Goal: Task Accomplishment & Management: Complete application form

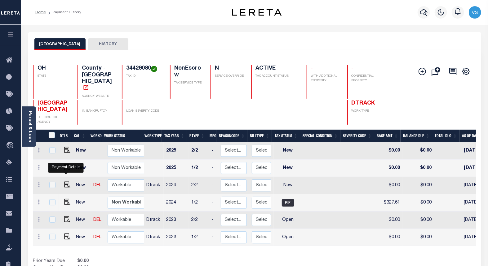
drag, startPoint x: 66, startPoint y: 172, endPoint x: 42, endPoint y: 189, distance: 29.5
click at [66, 182] on img "" at bounding box center [67, 185] width 6 height 6
checkbox input "true"
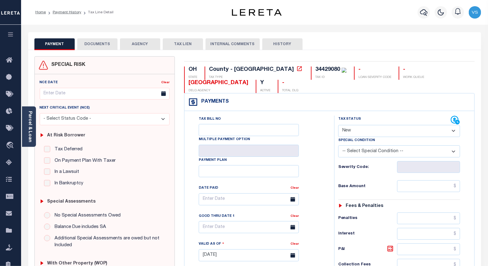
click at [352, 132] on select "- Select Status Code - Open Due/Unpaid Paid Incomplete No Tax Due Internal Refu…" at bounding box center [399, 131] width 122 height 12
select select "PYD"
click at [338, 125] on select "- Select Status Code - Open Due/Unpaid Paid Incomplete No Tax Due Internal Refu…" at bounding box center [399, 131] width 122 height 12
type input "[DATE]"
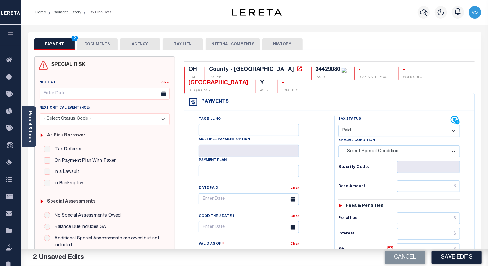
click at [92, 44] on button "DOCUMENTS" at bounding box center [97, 44] width 40 height 12
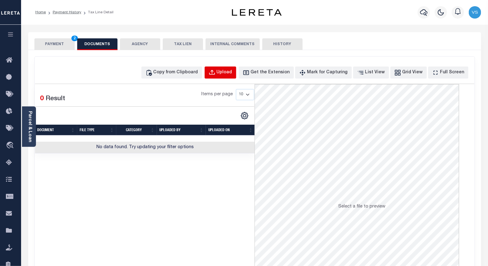
click at [228, 75] on button "Upload" at bounding box center [220, 73] width 32 height 12
select select "POP"
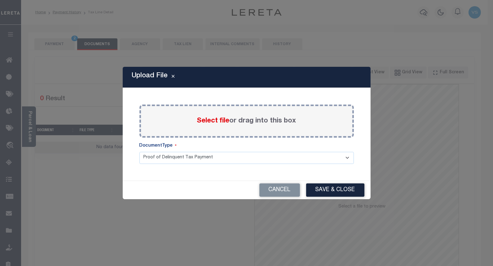
click at [203, 120] on span "Select file" at bounding box center [213, 121] width 33 height 7
click at [0, 0] on input "Select file or drag into this box" at bounding box center [0, 0] width 0 height 0
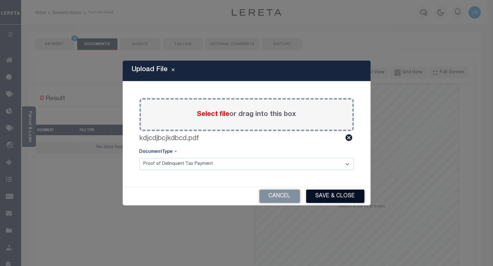
click at [325, 196] on button "Save & Close" at bounding box center [335, 196] width 58 height 13
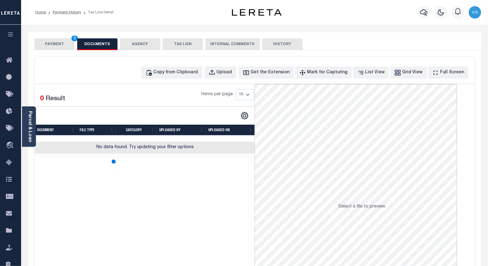
click at [53, 43] on button "PAYMENT 2" at bounding box center [54, 44] width 40 height 12
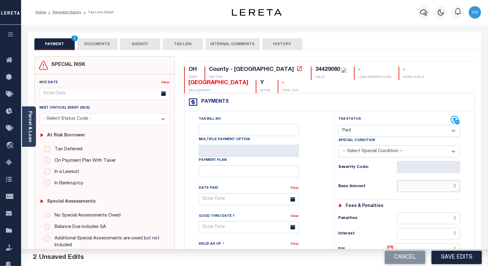
click at [418, 187] on input "text" at bounding box center [428, 187] width 63 height 12
paste input "327.61"
type input "$327.61"
click at [444, 256] on button "Save Edits" at bounding box center [456, 257] width 50 height 13
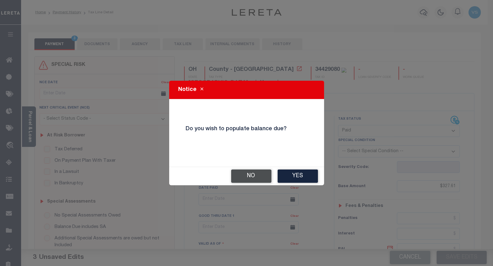
click at [234, 170] on button "No" at bounding box center [251, 176] width 40 height 13
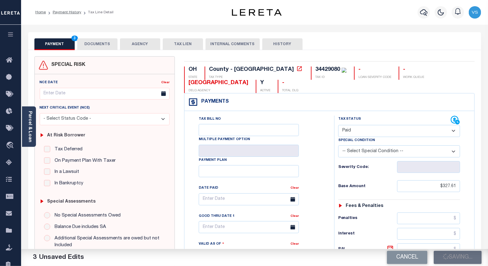
checkbox input "false"
type input "$327.61"
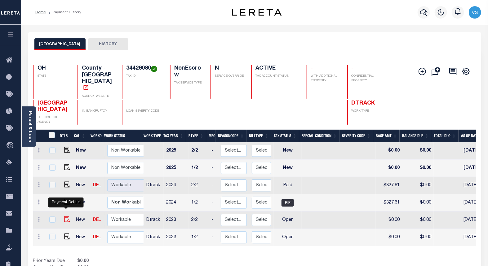
click at [68, 217] on img "" at bounding box center [67, 220] width 6 height 6
checkbox input "true"
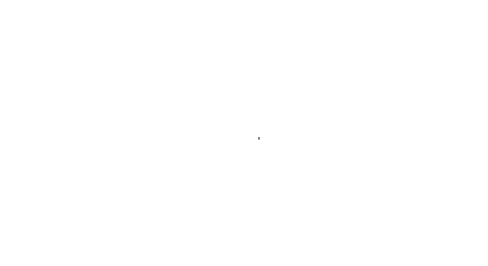
select select "OP2"
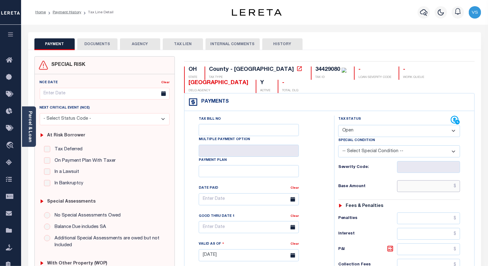
click at [423, 189] on input "text" at bounding box center [428, 187] width 63 height 12
paste input "288.90"
type input "$288.90"
type input "10/08/2025"
drag, startPoint x: 376, startPoint y: 129, endPoint x: 376, endPoint y: 138, distance: 8.1
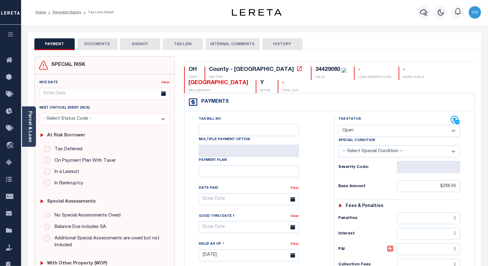
click at [376, 129] on select "- Select Status Code - Open Due/Unpaid Paid Incomplete No Tax Due Internal Refu…" at bounding box center [399, 131] width 122 height 12
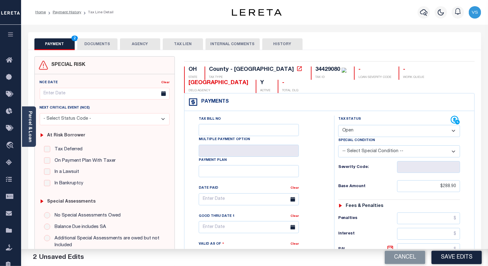
select select "PYD"
click at [338, 125] on select "- Select Status Code - Open Due/Unpaid Paid Incomplete No Tax Due Internal Refu…" at bounding box center [399, 131] width 122 height 12
click at [103, 45] on button "DOCUMENTS" at bounding box center [97, 44] width 40 height 12
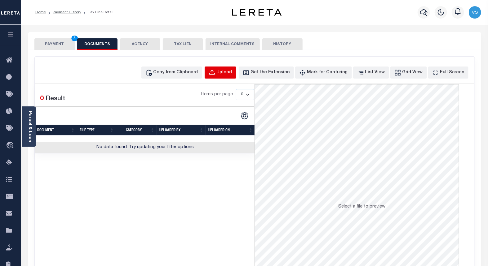
click at [232, 74] on div "Upload" at bounding box center [224, 72] width 15 height 7
select select "POP"
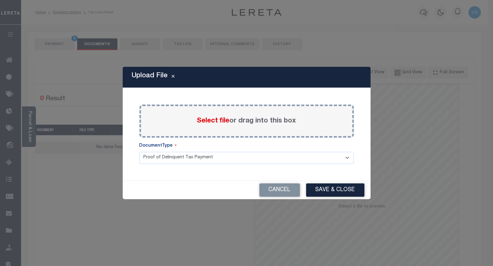
click at [205, 119] on span "Select file" at bounding box center [213, 121] width 33 height 7
click at [0, 0] on input "Select file or drag into this box" at bounding box center [0, 0] width 0 height 0
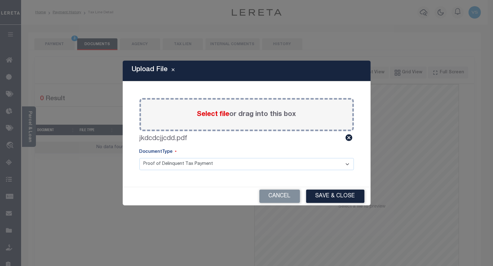
click at [323, 197] on button "Save & Close" at bounding box center [335, 196] width 58 height 13
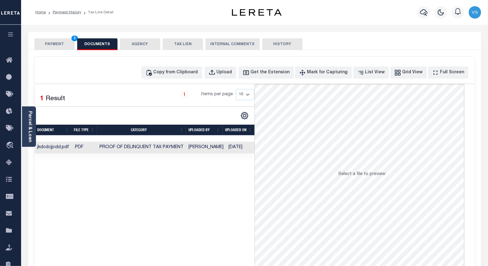
click at [57, 42] on button "PAYMENT 3" at bounding box center [54, 44] width 40 height 12
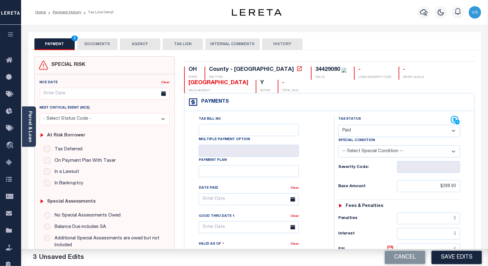
scroll to position [172, 0]
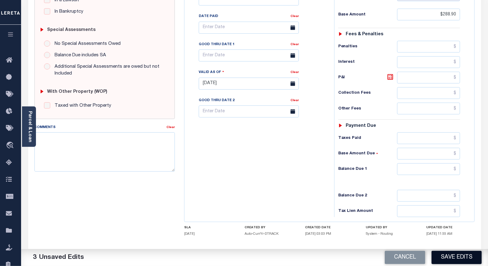
click at [453, 254] on button "Save Edits" at bounding box center [456, 257] width 50 height 13
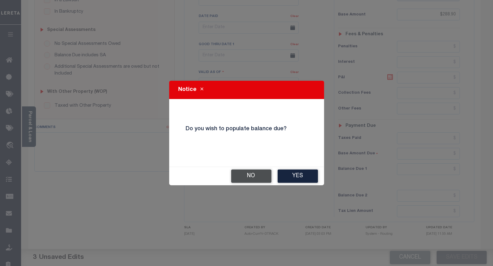
click at [250, 177] on button "No" at bounding box center [251, 176] width 40 height 13
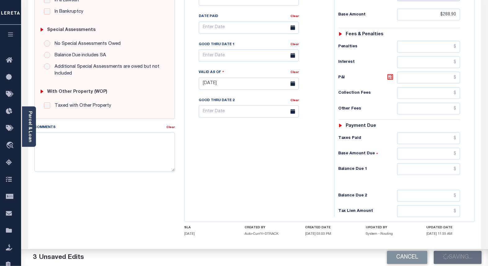
checkbox input "false"
type input "$288.9"
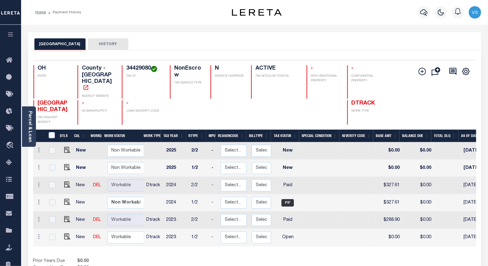
scroll to position [103, 0]
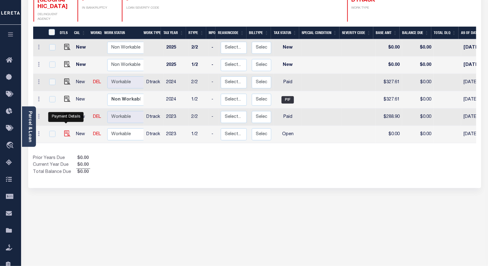
click at [65, 131] on img "" at bounding box center [67, 134] width 6 height 6
checkbox input "true"
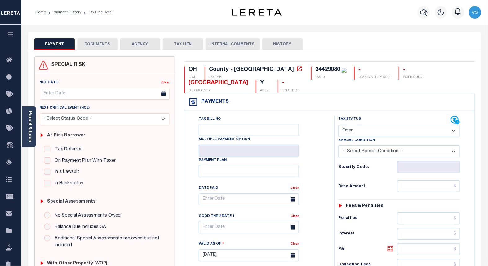
click at [350, 130] on select "- Select Status Code - Open Due/Unpaid Paid Incomplete No Tax Due Internal Refu…" at bounding box center [399, 131] width 122 height 12
select select "PYD"
click at [338, 125] on select "- Select Status Code - Open Due/Unpaid Paid Incomplete No Tax Due Internal Refu…" at bounding box center [399, 131] width 122 height 12
type input "[DATE]"
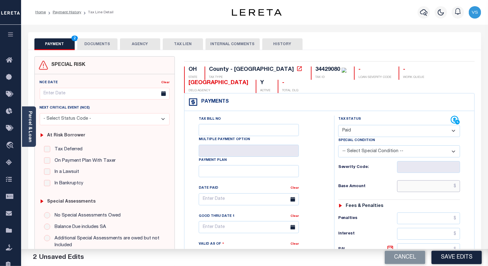
click at [419, 188] on input "text" at bounding box center [428, 187] width 63 height 12
paste input "288.90"
type input "$288.90"
click at [86, 42] on button "DOCUMENTS" at bounding box center [97, 44] width 40 height 12
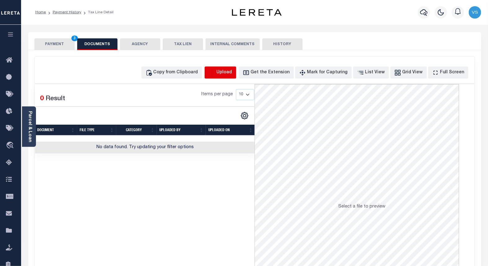
click at [215, 71] on icon "button" at bounding box center [211, 72] width 7 height 7
select select "POP"
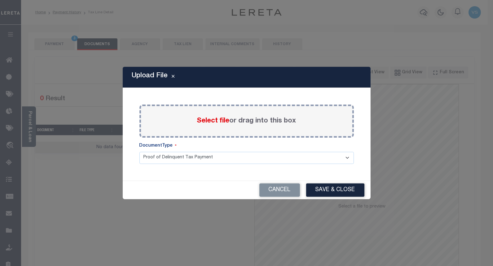
click at [209, 122] on span "Select file" at bounding box center [213, 121] width 33 height 7
click at [0, 0] on input "Select file or drag into this box" at bounding box center [0, 0] width 0 height 0
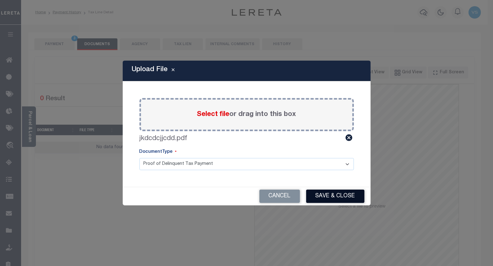
click at [315, 196] on button "Save & Close" at bounding box center [335, 196] width 58 height 13
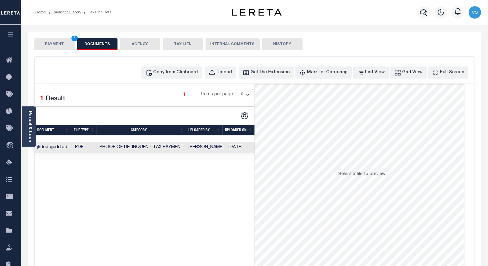
click at [43, 41] on button "PAYMENT 3" at bounding box center [54, 44] width 40 height 12
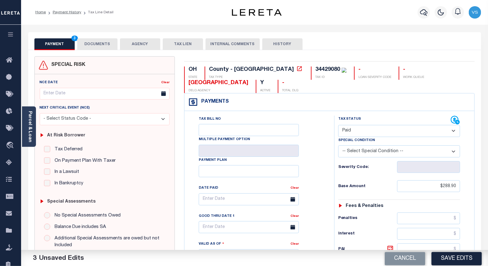
scroll to position [138, 0]
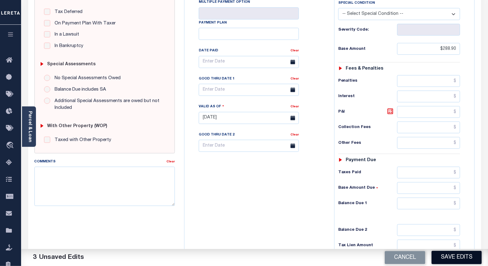
click at [446, 258] on button "Save Edits" at bounding box center [456, 257] width 50 height 13
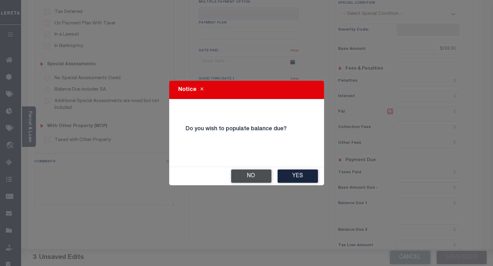
click at [244, 177] on button "No" at bounding box center [251, 176] width 40 height 13
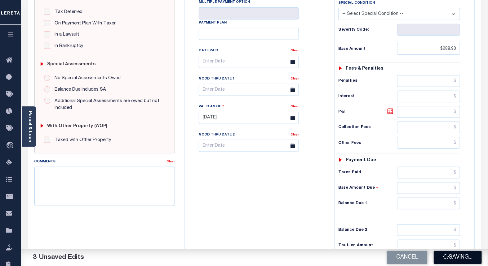
click at [448, 257] on button "Saving..." at bounding box center [457, 257] width 48 height 13
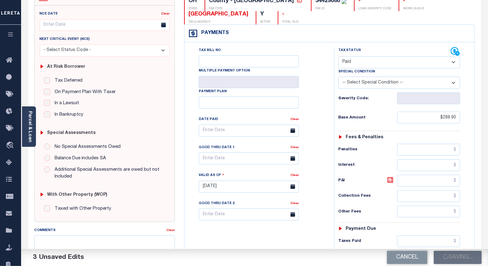
scroll to position [0, 0]
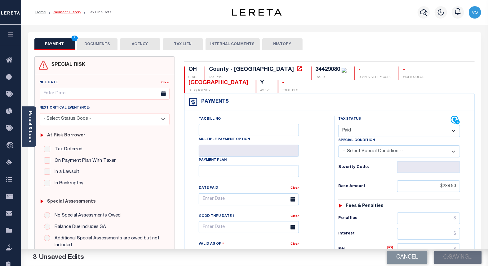
click at [56, 14] on link "Payment History" at bounding box center [67, 13] width 28 height 4
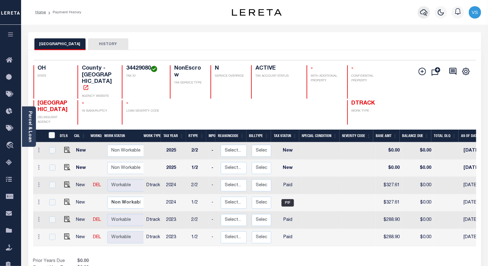
click at [419, 11] on button "button" at bounding box center [423, 12] width 12 height 12
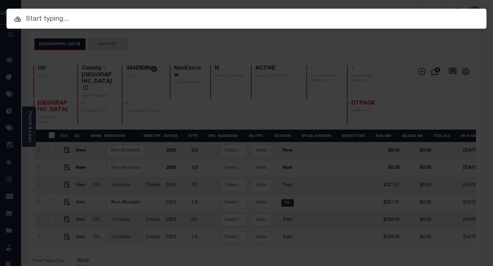
paste input "6100267"
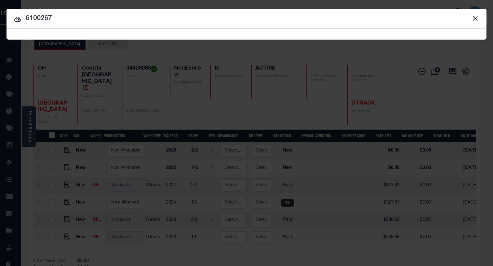
type input "6100267"
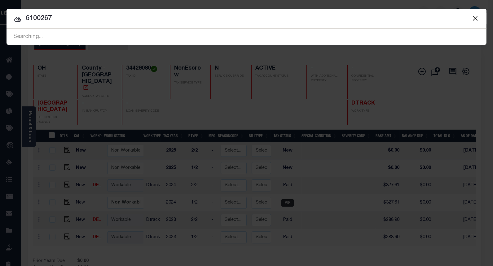
click at [93, 18] on input "6100267" at bounding box center [247, 18] width 480 height 11
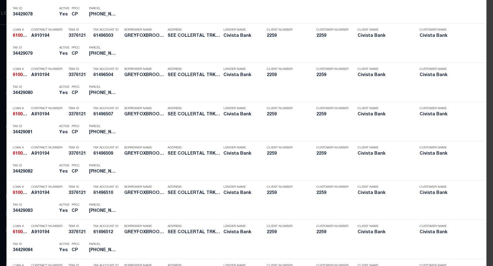
scroll to position [1018, 0]
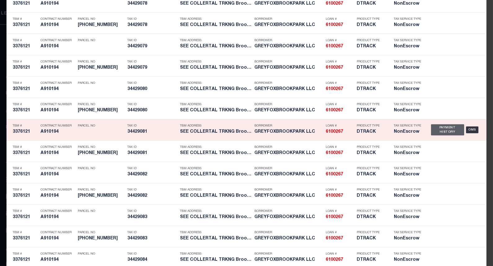
click at [444, 132] on div "Payment History" at bounding box center [447, 130] width 33 height 11
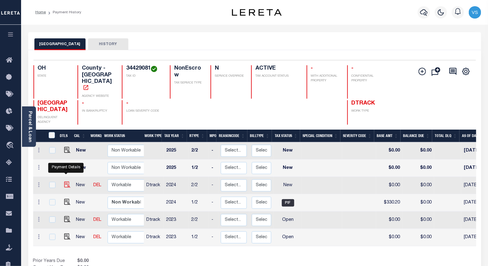
click at [65, 182] on img "" at bounding box center [67, 185] width 6 height 6
checkbox input "true"
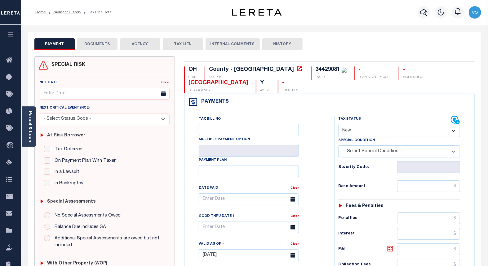
click at [344, 126] on select "- Select Status Code - Open Due/Unpaid Paid Incomplete No Tax Due Internal Refu…" at bounding box center [399, 131] width 122 height 12
select select "PYD"
click at [338, 125] on select "- Select Status Code - Open Due/Unpaid Paid Incomplete No Tax Due Internal Refu…" at bounding box center [399, 131] width 122 height 12
type input "[DATE]"
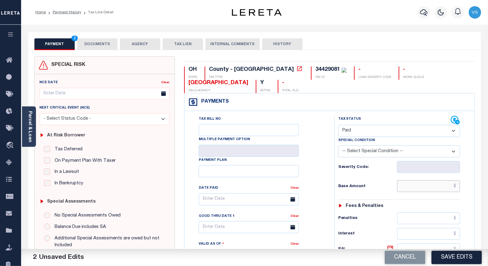
click at [434, 190] on input "text" at bounding box center [428, 187] width 63 height 12
paste input "330.20"
type input "$330.20"
click at [88, 39] on button "DOCUMENTS" at bounding box center [97, 44] width 40 height 12
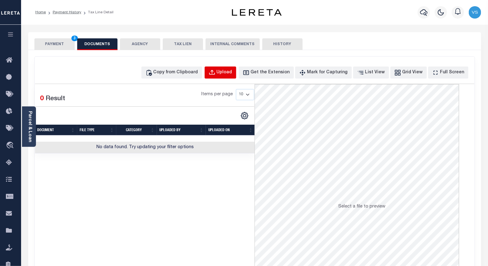
click at [218, 72] on button "Upload" at bounding box center [220, 73] width 32 height 12
select select "POP"
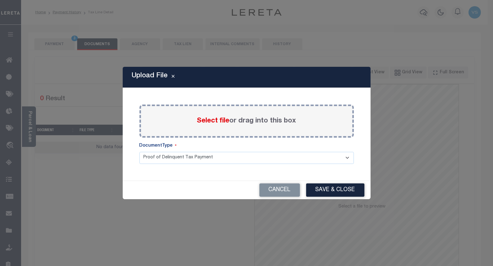
click at [209, 121] on span "Select file" at bounding box center [213, 121] width 33 height 7
click at [0, 0] on input "Select file or drag into this box" at bounding box center [0, 0] width 0 height 0
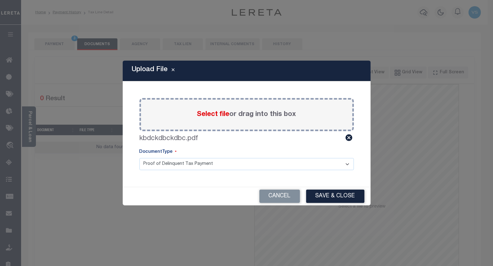
drag, startPoint x: 328, startPoint y: 188, endPoint x: 327, endPoint y: 191, distance: 3.3
click at [327, 189] on div "Cancel Save & Close" at bounding box center [247, 196] width 248 height 18
click at [342, 195] on button "Save & Close" at bounding box center [335, 196] width 58 height 13
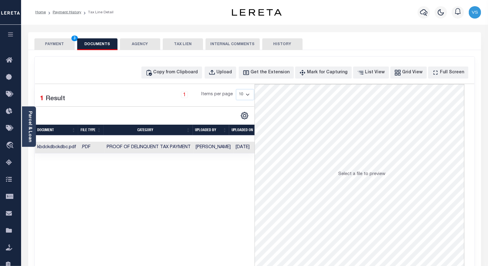
click at [57, 44] on button "PAYMENT 3" at bounding box center [54, 44] width 40 height 12
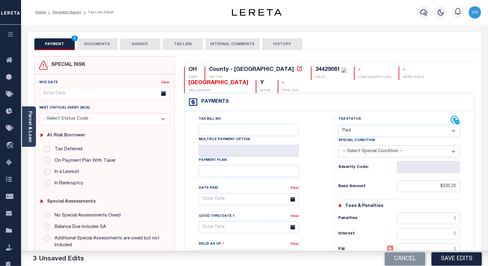
scroll to position [138, 0]
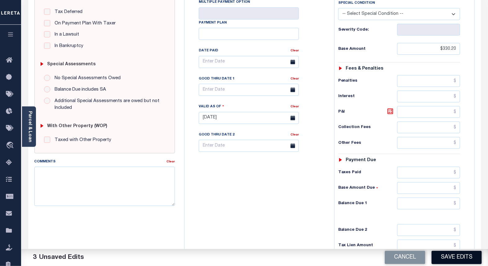
click at [454, 257] on button "Save Edits" at bounding box center [456, 257] width 50 height 13
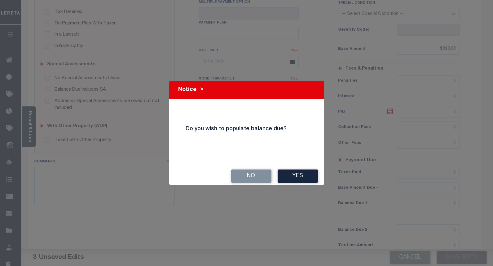
drag, startPoint x: 245, startPoint y: 177, endPoint x: 227, endPoint y: 177, distance: 17.4
click at [245, 177] on button "No" at bounding box center [251, 176] width 40 height 13
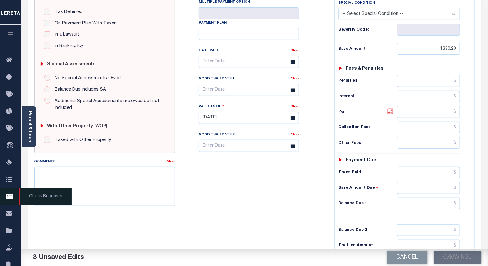
checkbox input "false"
type input "$330.2"
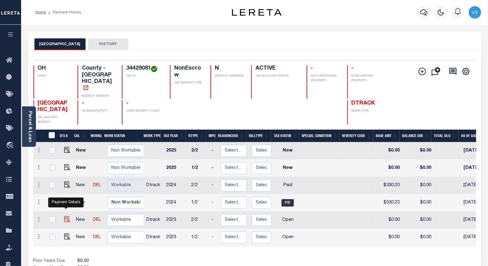
click at [64, 217] on img "" at bounding box center [67, 220] width 6 height 6
checkbox input "true"
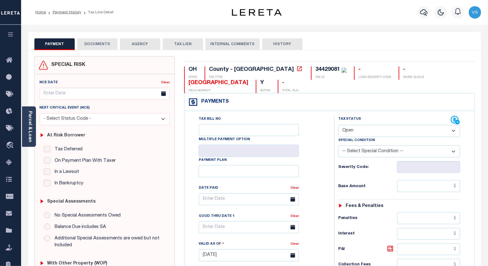
click at [351, 133] on select "- Select Status Code - Open Due/Unpaid Paid Incomplete No Tax Due Internal Refu…" at bounding box center [399, 131] width 122 height 12
select select "PYD"
click at [338, 125] on select "- Select Status Code - Open Due/Unpaid Paid Incomplete No Tax Due Internal Refu…" at bounding box center [399, 131] width 122 height 12
type input "[DATE]"
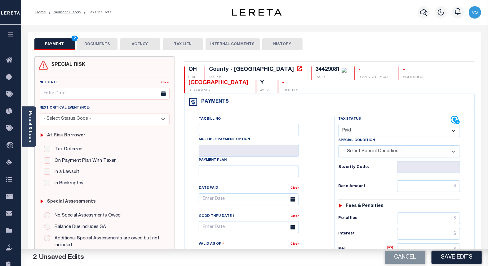
click at [86, 42] on button "DOCUMENTS" at bounding box center [97, 44] width 40 height 12
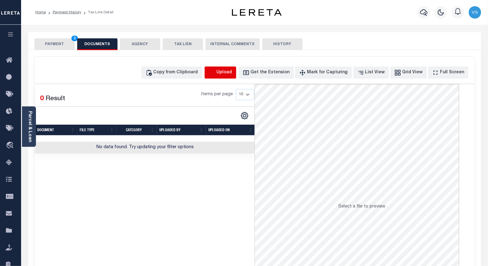
click at [215, 72] on icon "button" at bounding box center [211, 72] width 7 height 7
select select "POP"
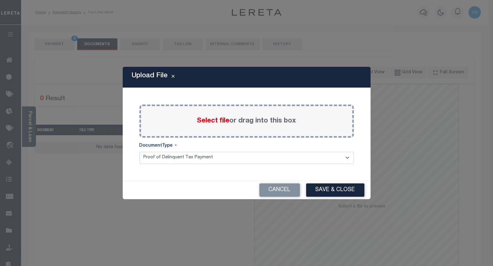
click at [212, 116] on label "Select file or drag into this box" at bounding box center [246, 121] width 99 height 10
click at [0, 0] on input "Select file or drag into this box" at bounding box center [0, 0] width 0 height 0
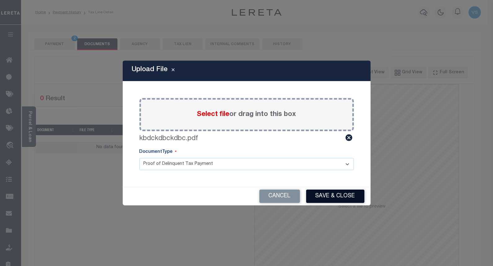
click at [325, 195] on button "Save & Close" at bounding box center [335, 196] width 58 height 13
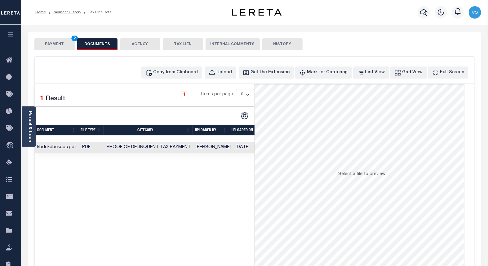
click at [50, 47] on button "PAYMENT 2" at bounding box center [54, 44] width 40 height 12
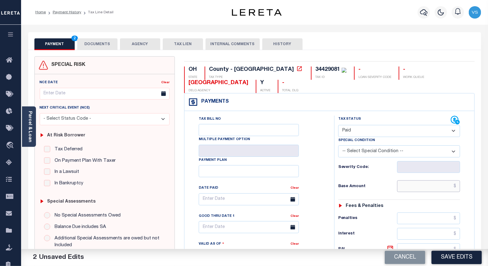
click at [428, 188] on input "text" at bounding box center [428, 187] width 63 height 12
paste input "291.07"
type input "$291.07"
click at [454, 259] on button "Save Edits" at bounding box center [456, 257] width 50 height 13
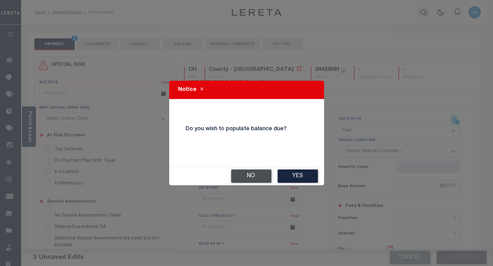
click at [243, 176] on button "No" at bounding box center [251, 176] width 40 height 13
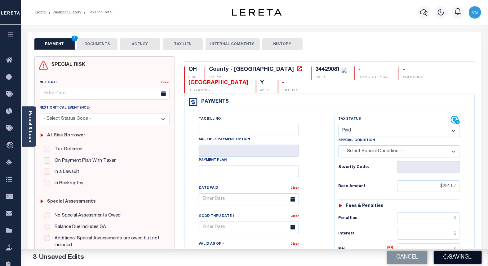
click at [442, 257] on icon "button" at bounding box center [445, 256] width 7 height 7
checkbox input "false"
type input "$291.07"
